Goal: Task Accomplishment & Management: Manage account settings

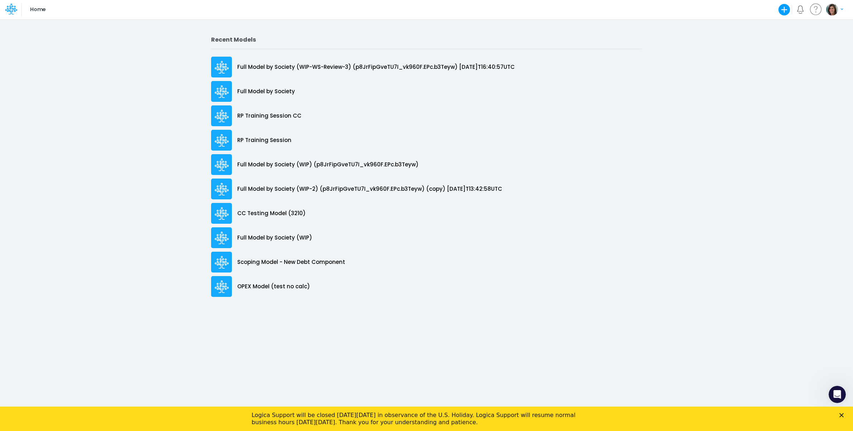
click at [844, 419] on div "Logica Support will be closed on Monday, October 13 in observance of the U.S. H…" at bounding box center [426, 418] width 853 height 19
click at [843, 415] on polygon "Close" at bounding box center [841, 415] width 4 height 4
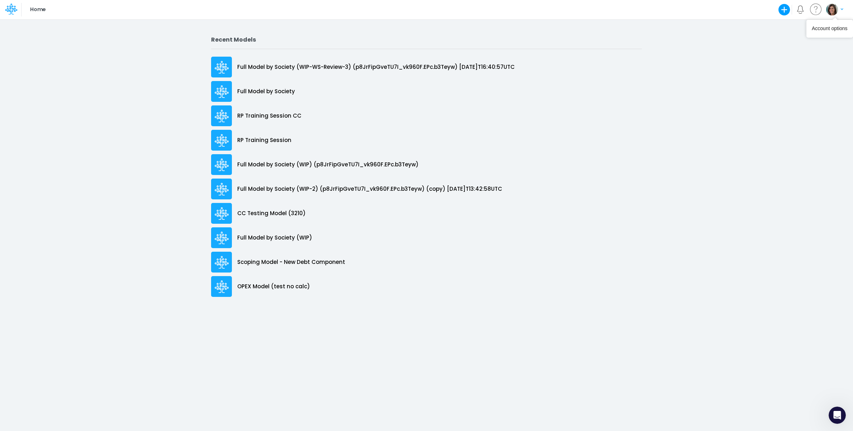
click at [827, 13] on img "button" at bounding box center [832, 10] width 12 height 12
click at [803, 47] on button "Log out" at bounding box center [805, 42] width 77 height 11
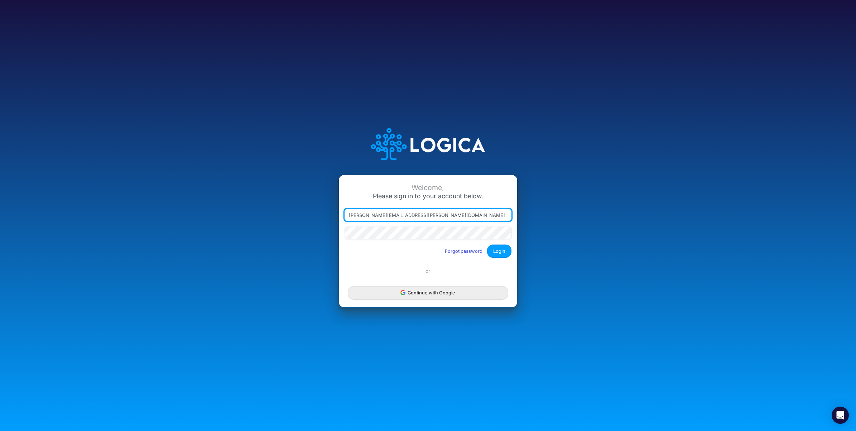
drag, startPoint x: 382, startPoint y: 217, endPoint x: 476, endPoint y: 220, distance: 94.3
click at [474, 220] on body "Welcome, Please sign in to your account below. carissa.castro@logica.cloud Forg…" at bounding box center [428, 215] width 856 height 431
type input "carissa.castro+cquence@logica.cloud"
click at [502, 250] on button "Login" at bounding box center [499, 250] width 24 height 13
